Goal: Task Accomplishment & Management: Manage account settings

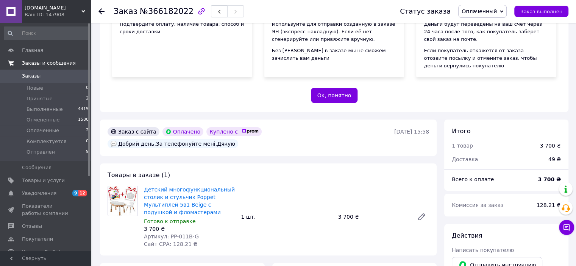
scroll to position [114, 0]
click at [49, 98] on span "Принятые" at bounding box center [39, 98] width 26 height 7
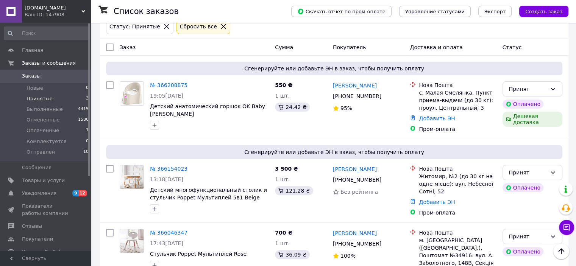
scroll to position [19, 0]
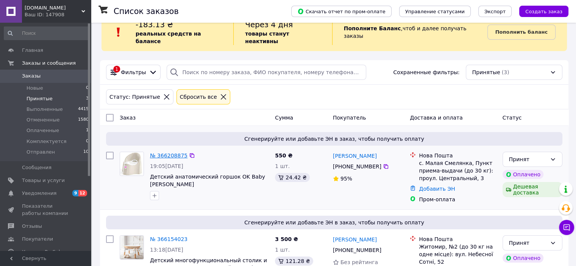
click at [173, 153] on link "№ 366208875" at bounding box center [168, 156] width 37 height 6
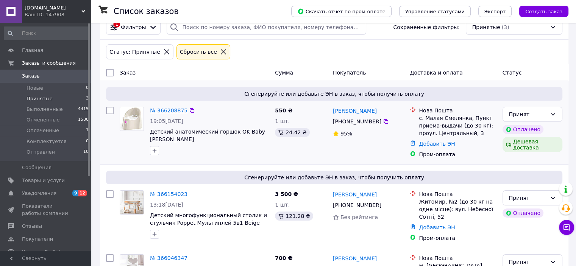
scroll to position [132, 0]
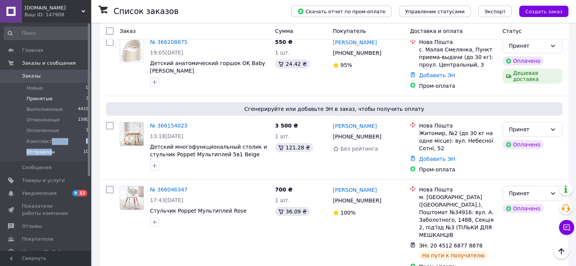
drag, startPoint x: 47, startPoint y: 143, endPoint x: 47, endPoint y: 148, distance: 5.3
click at [47, 148] on ul "Новые 0 Принятые 3 Выполненные 4415 Отмененные 1580 Оплаченные 1 Комплектуется …" at bounding box center [46, 122] width 93 height 78
click at [47, 149] on span "Отправлен" at bounding box center [40, 152] width 28 height 7
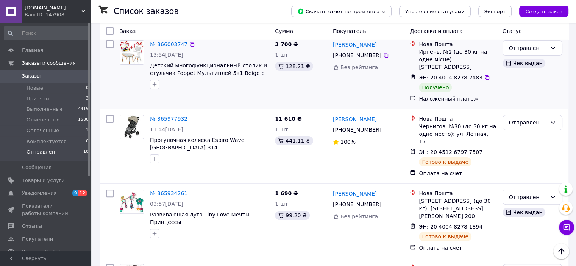
scroll to position [76, 0]
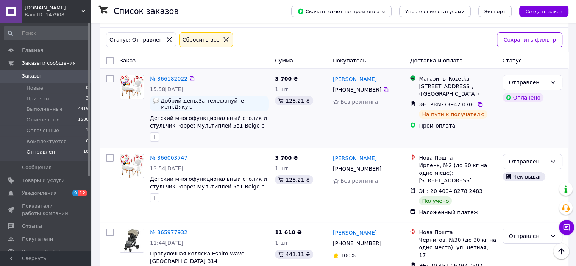
click at [428, 101] on span "ЭН: PRM-73942 0700" at bounding box center [447, 104] width 56 height 6
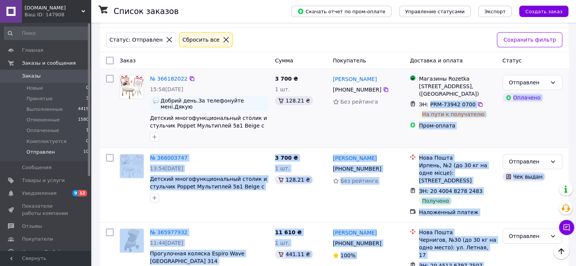
click at [432, 101] on span "ЭН: PRM-73942 0700" at bounding box center [447, 104] width 56 height 6
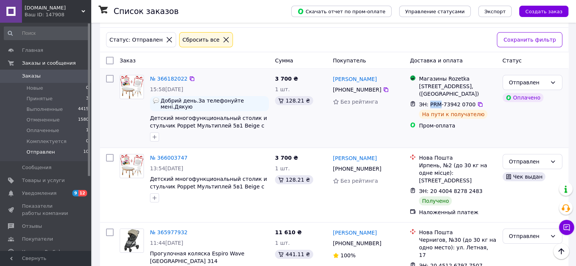
click at [432, 101] on span "ЭН: PRM-73942 0700" at bounding box center [447, 104] width 56 height 6
click at [45, 98] on span "Принятые" at bounding box center [39, 98] width 26 height 7
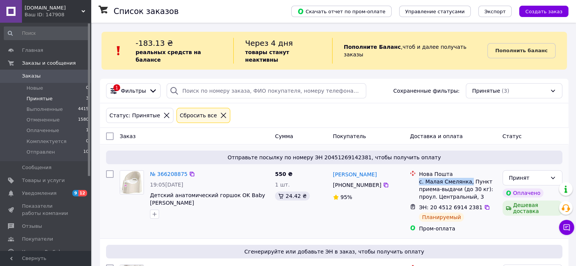
drag, startPoint x: 418, startPoint y: 175, endPoint x: 465, endPoint y: 173, distance: 47.4
click at [465, 173] on div "Нова Пошта с. Малая Смелянка, Пункт приема-выдачи (до 30 кг): проул. Центральны…" at bounding box center [457, 185] width 80 height 30
copy div "с. [GEOGRAPHIC_DATA],"
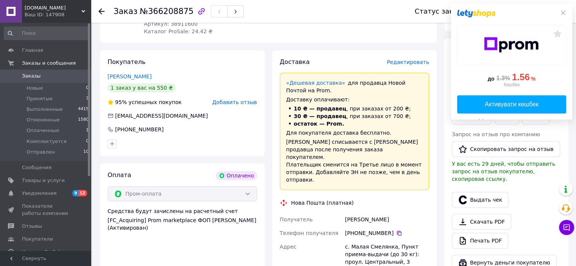
scroll to position [413, 0]
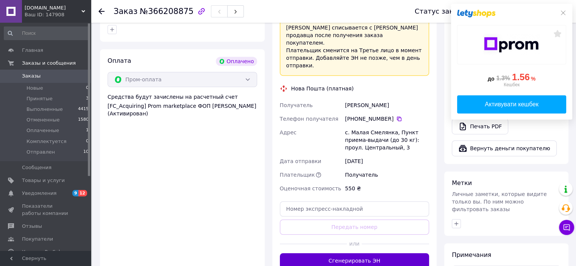
click at [344, 253] on button "Сгенерировать ЭН" at bounding box center [355, 260] width 150 height 15
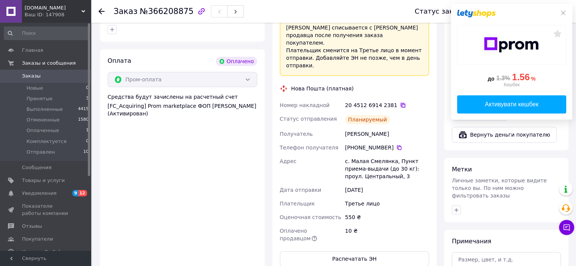
click at [401, 103] on icon at bounding box center [403, 105] width 5 height 5
click at [396, 145] on icon at bounding box center [399, 148] width 6 height 6
click at [361, 127] on div "Нестерцова Анна" at bounding box center [386, 134] width 87 height 14
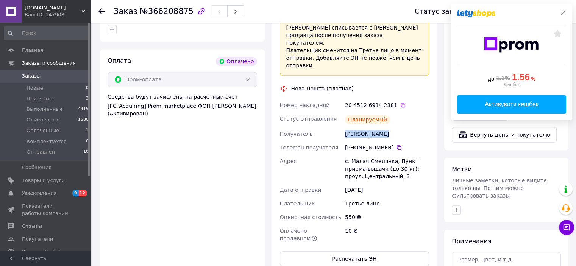
copy div "Нестерцова Анна"
click at [400, 102] on icon at bounding box center [403, 105] width 6 height 6
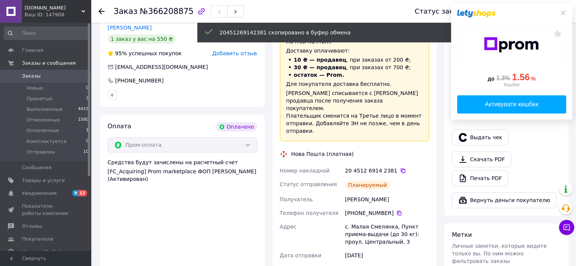
scroll to position [262, 0]
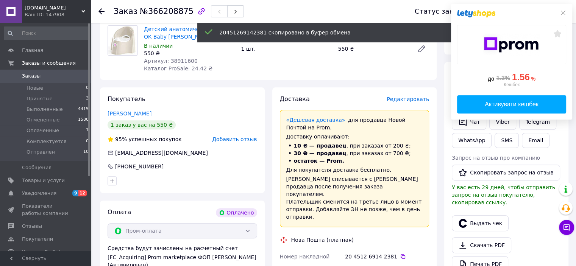
click at [418, 97] on span "Редактировать" at bounding box center [408, 99] width 42 height 6
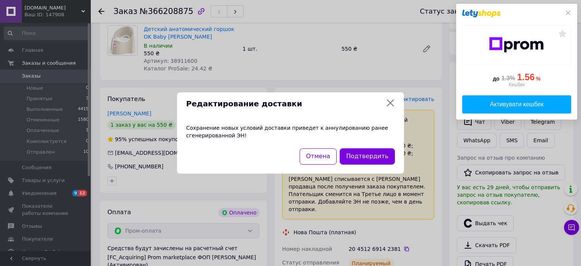
click at [389, 102] on icon at bounding box center [390, 103] width 7 height 7
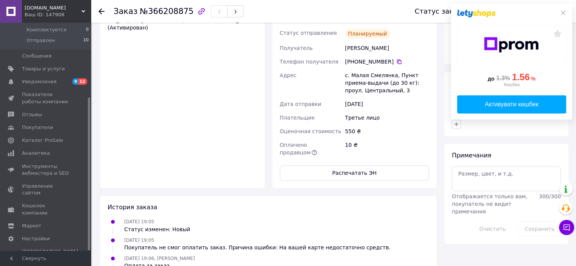
scroll to position [565, 0]
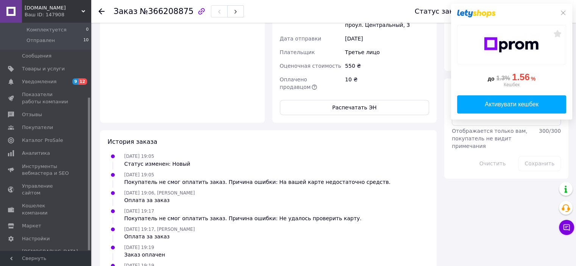
click at [264, 262] on div "11.10.2025 19:19 Статус изменен: с Новый на Оплаченный" at bounding box center [267, 269] width 327 height 15
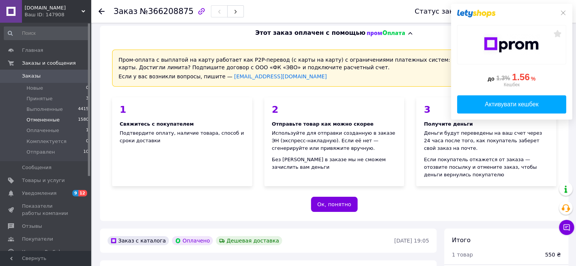
scroll to position [0, 0]
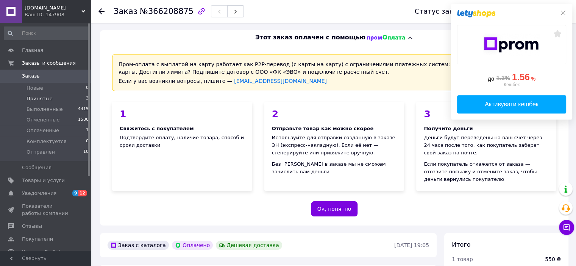
click at [47, 98] on span "Принятые" at bounding box center [39, 98] width 26 height 7
